Goal: Task Accomplishment & Management: Complete application form

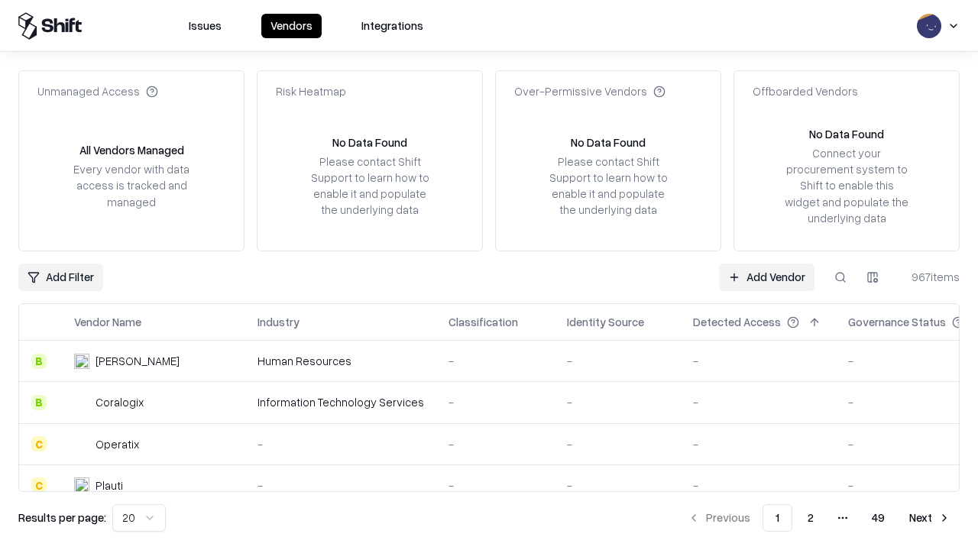
click at [766, 277] on link "Add Vendor" at bounding box center [766, 278] width 95 height 28
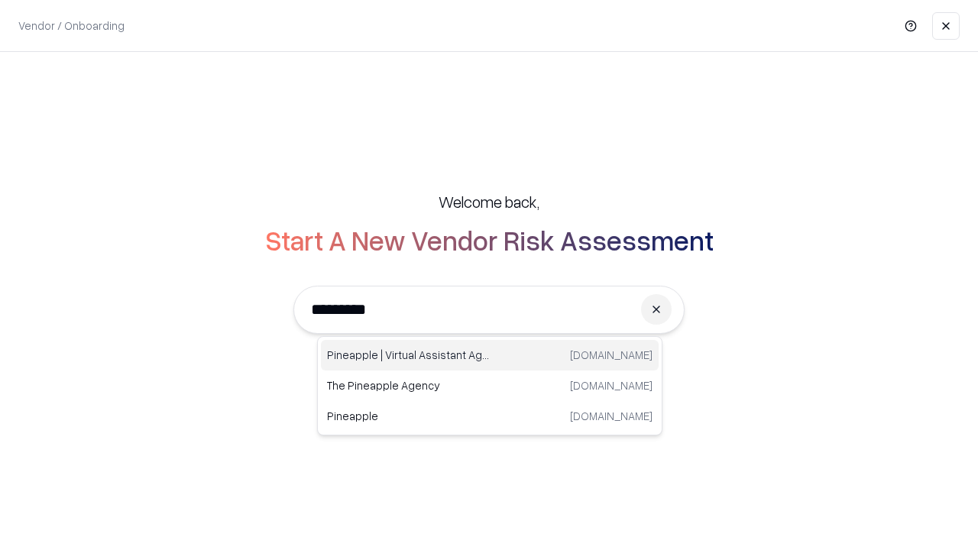
click at [490, 355] on div "Pineapple | Virtual Assistant Agency [DOMAIN_NAME]" at bounding box center [490, 355] width 338 height 31
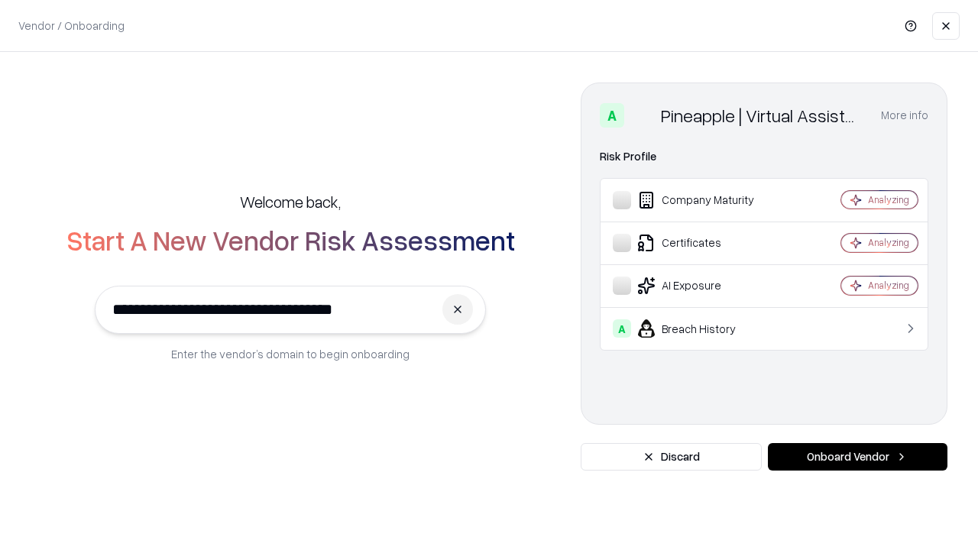
type input "**********"
click at [857, 457] on button "Onboard Vendor" at bounding box center [858, 457] width 180 height 28
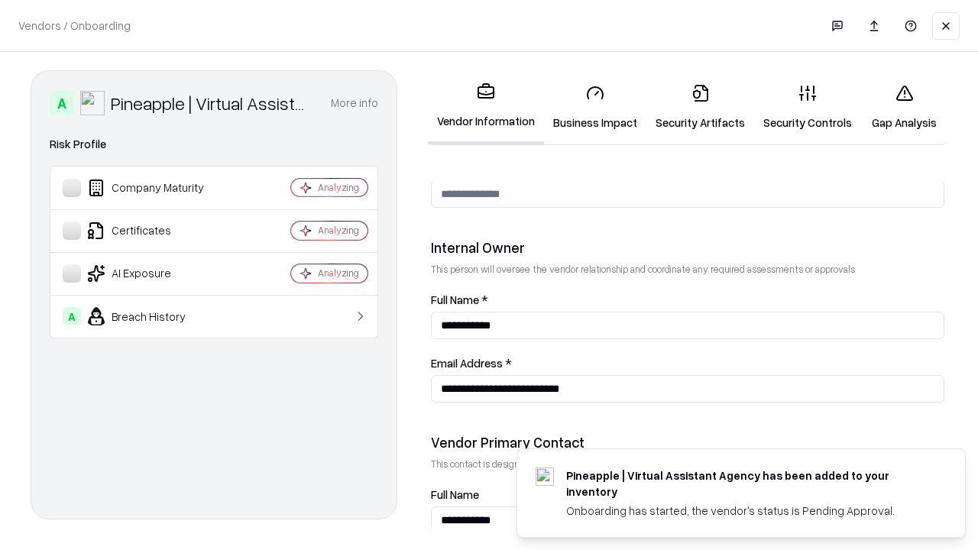
scroll to position [791, 0]
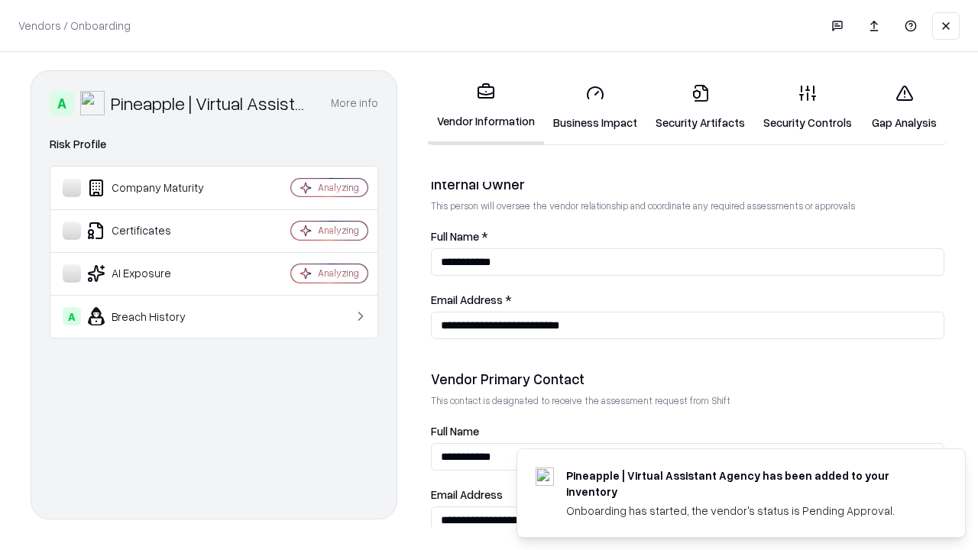
click at [595, 107] on link "Business Impact" at bounding box center [595, 107] width 102 height 71
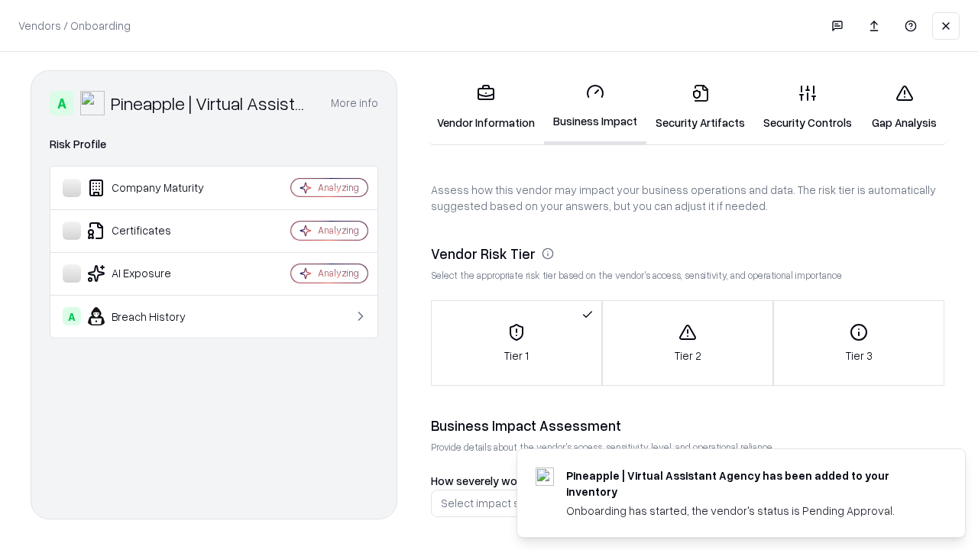
click at [904, 107] on link "Gap Analysis" at bounding box center [904, 107] width 86 height 71
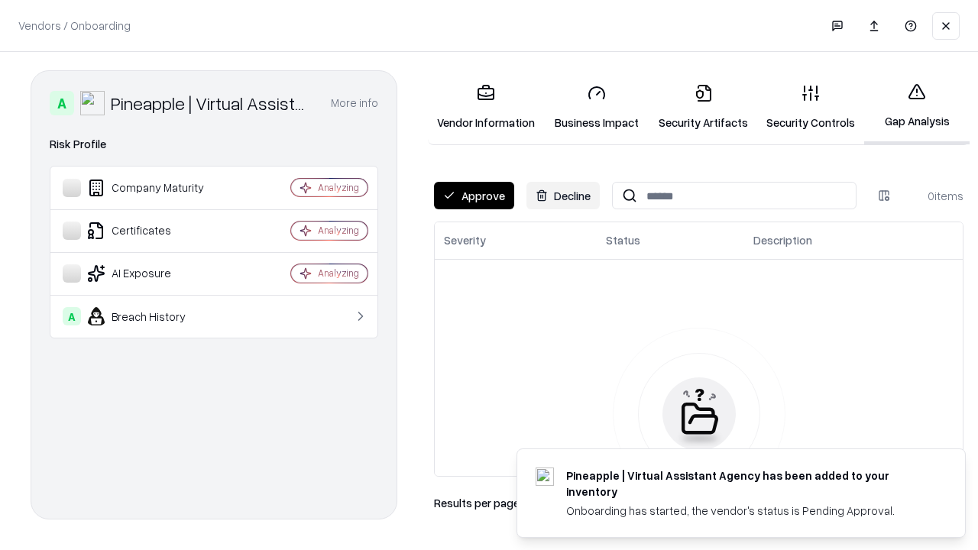
click at [474, 196] on button "Approve" at bounding box center [474, 196] width 80 height 28
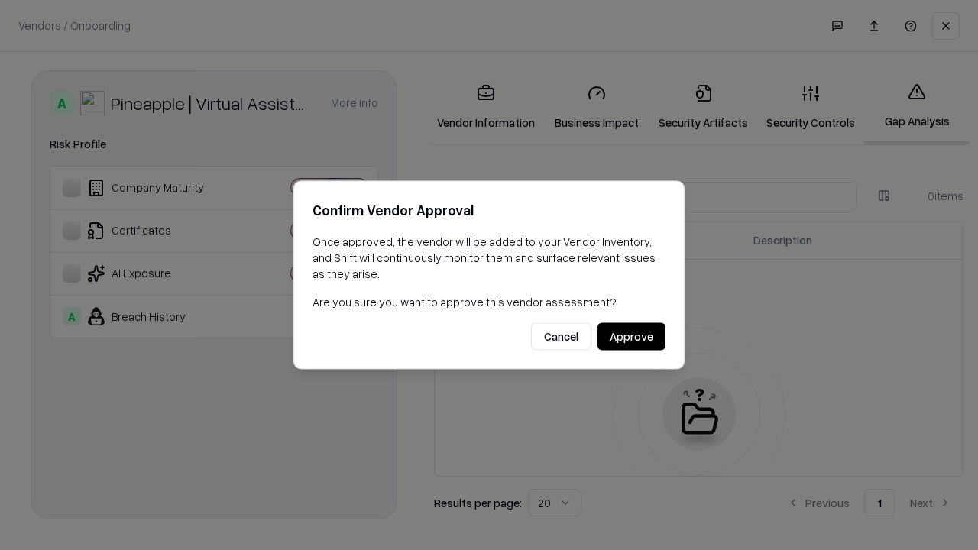
click at [631, 336] on button "Approve" at bounding box center [631, 337] width 68 height 28
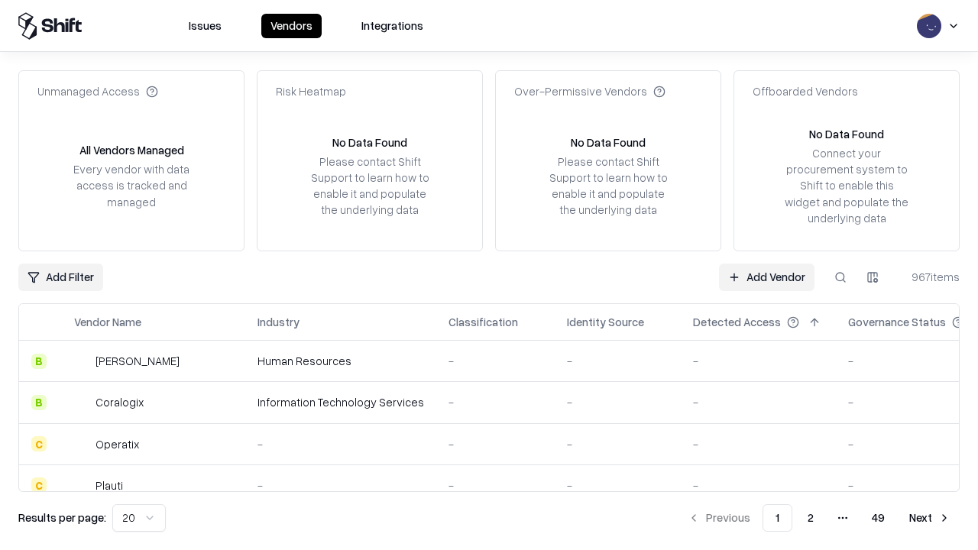
type input "**********"
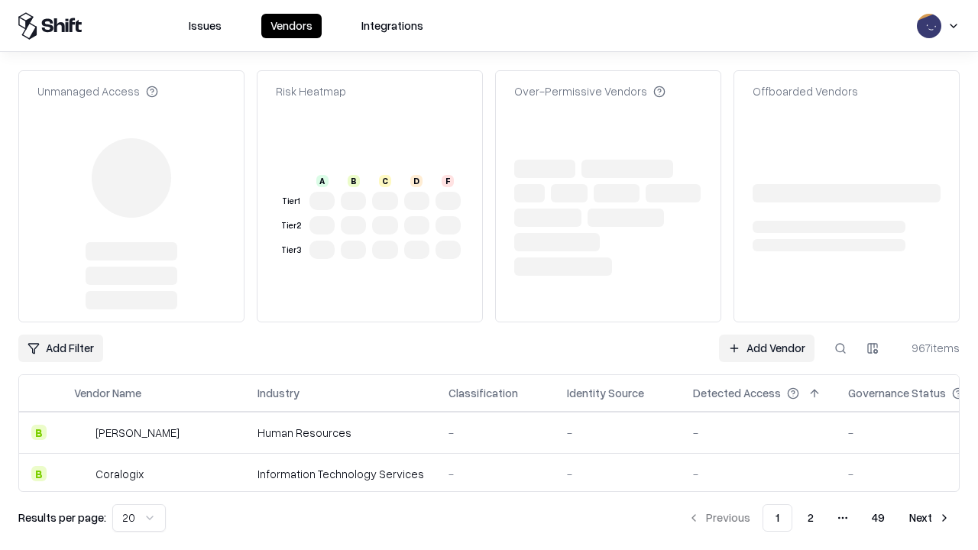
click at [766, 335] on link "Add Vendor" at bounding box center [766, 349] width 95 height 28
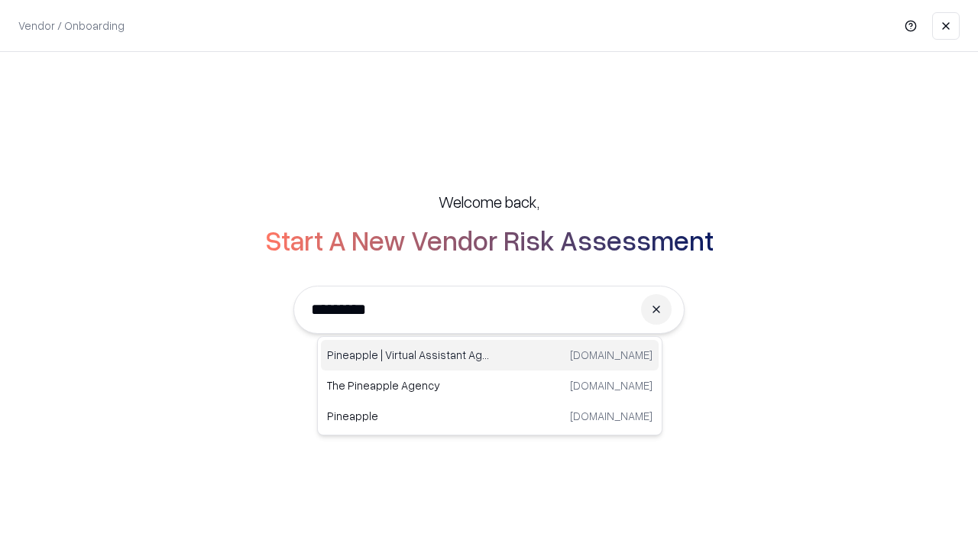
click at [490, 355] on div "Pineapple | Virtual Assistant Agency [DOMAIN_NAME]" at bounding box center [490, 355] width 338 height 31
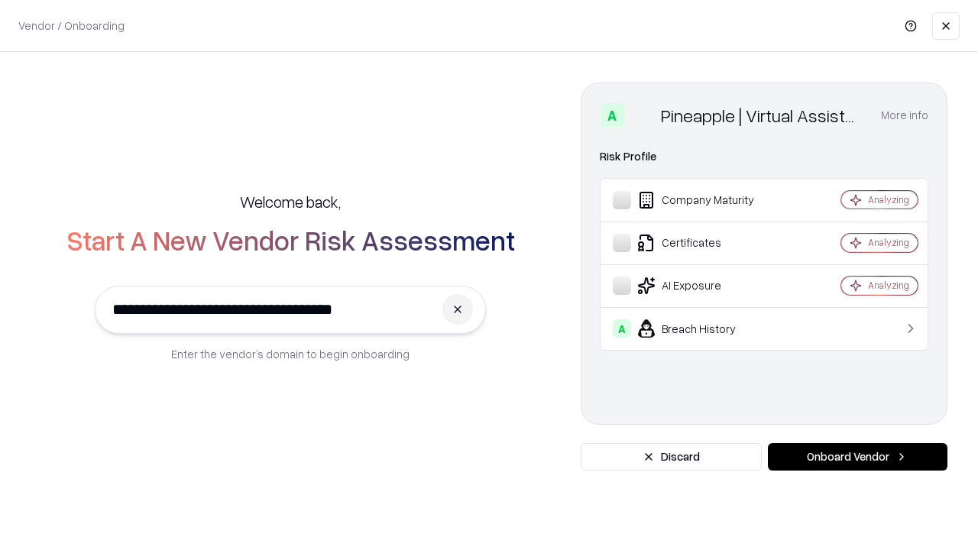
type input "**********"
click at [857, 457] on button "Onboard Vendor" at bounding box center [858, 457] width 180 height 28
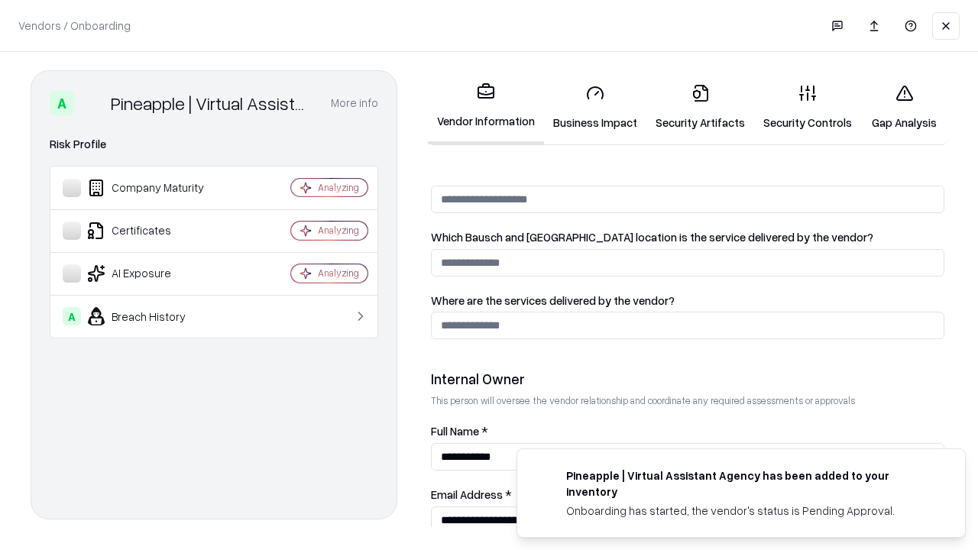
scroll to position [791, 0]
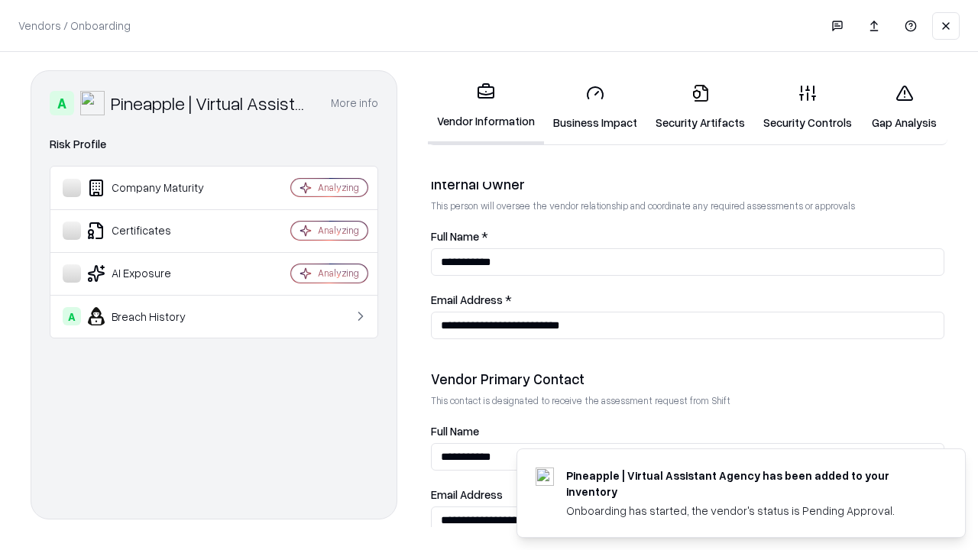
click at [904, 107] on link "Gap Analysis" at bounding box center [904, 107] width 86 height 71
